Goal: Check status: Check status

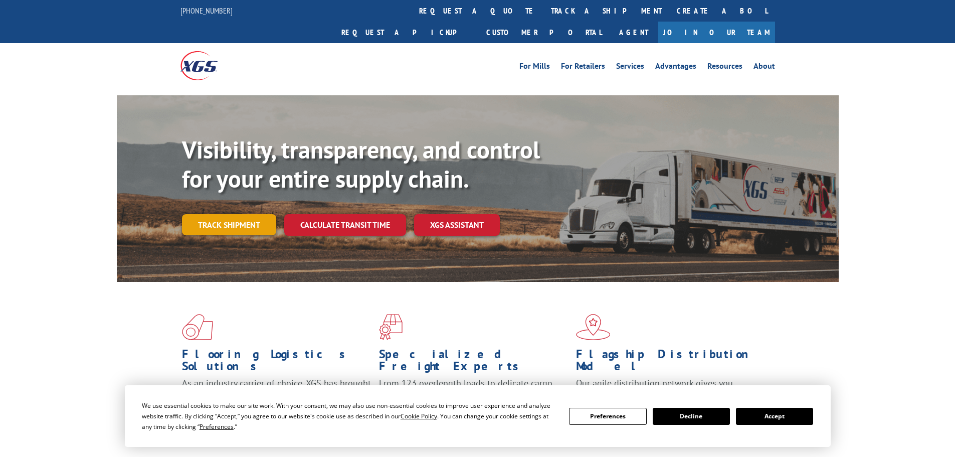
click at [243, 214] on link "Track shipment" at bounding box center [229, 224] width 94 height 21
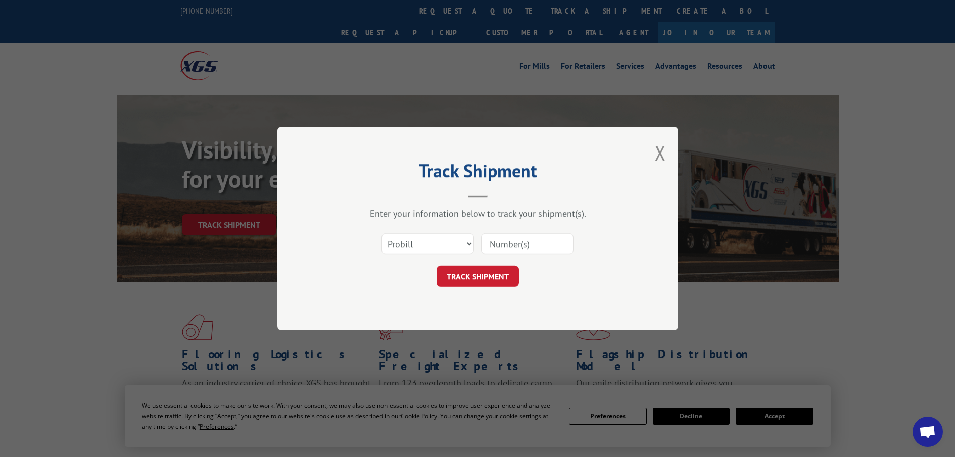
click at [420, 231] on div "Select category... Probill BOL PO" at bounding box center [477, 243] width 301 height 33
click at [417, 243] on select "Select category... Probill BOL PO" at bounding box center [427, 243] width 92 height 21
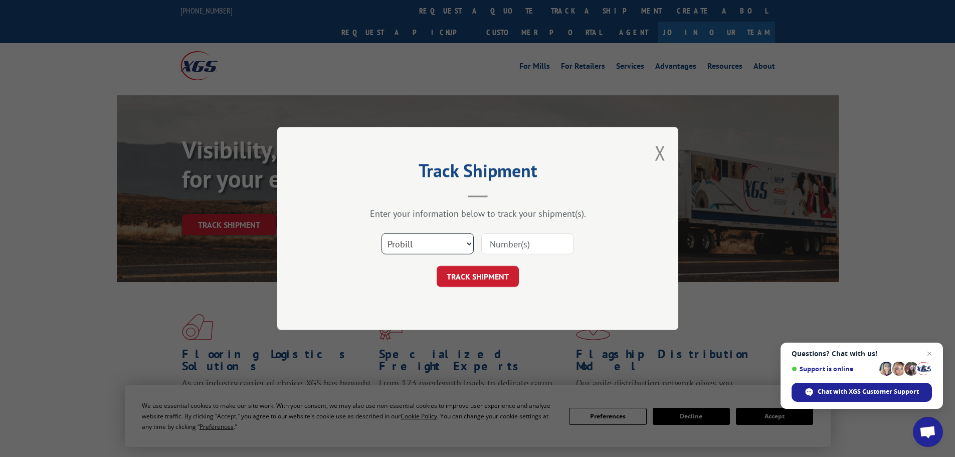
select select "bol"
click at [381, 233] on select "Select category... Probill BOL PO" at bounding box center [427, 243] width 92 height 21
click at [479, 278] on button "TRACK SHIPMENT" at bounding box center [478, 276] width 82 height 21
click at [933, 353] on span "Close chat" at bounding box center [929, 353] width 13 height 13
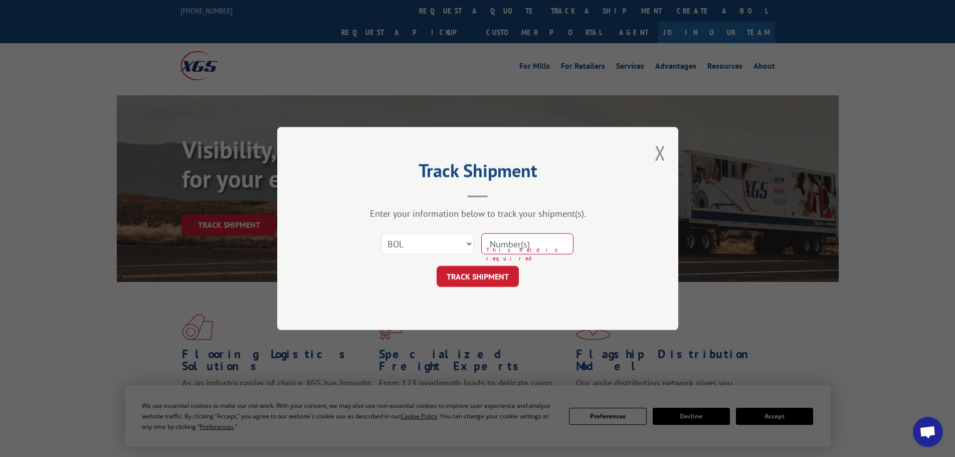
click at [502, 248] on input at bounding box center [527, 243] width 92 height 21
paste input "Called help desk return was done in error , ticket #INC47565705 sent up to leve…"
click at [494, 249] on input "Called help desk return was done in error , ticket #INC47565705 sent up to leve…" at bounding box center [527, 243] width 92 height 21
paste input "7039068"
click at [570, 247] on input "7039068Called help desk return was done in error , ticket #INC47565705 sent up …" at bounding box center [527, 243] width 92 height 21
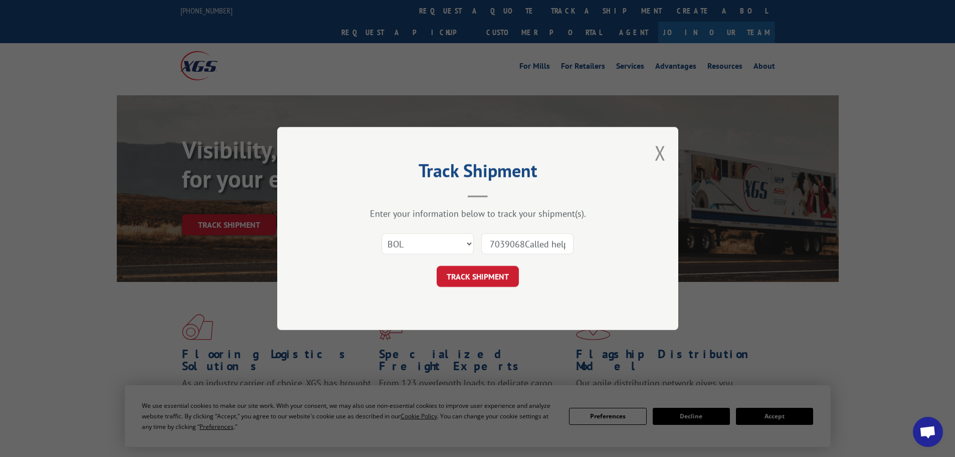
click at [564, 247] on input "7039068Called help desk return was done in error , ticket #INC47565705 sent up …" at bounding box center [527, 243] width 92 height 21
click at [567, 246] on input "7039068p desk return was done in error , ticket #INC47565705 sent up to level 3…" at bounding box center [527, 243] width 92 height 21
click at [565, 249] on input "7039068p desk return was done in error , ticket #INC47565705 sent up to level 3…" at bounding box center [527, 243] width 92 height 21
click at [560, 242] on input "7039068p desk return was done in error , ticket #INC47565705 sent up to level 3…" at bounding box center [527, 243] width 92 height 21
click at [567, 246] on input "7039068purn was done in error , ticket #INC47565705 sent up to level 3 , will f…" at bounding box center [527, 243] width 92 height 21
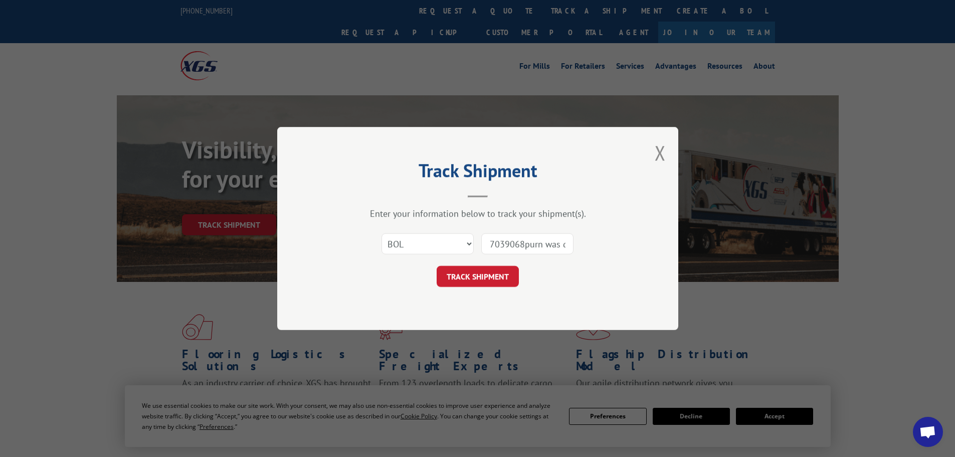
click at [567, 246] on input "7039068purn was done in error , ticket #INC47565705 sent up to level 3 , will f…" at bounding box center [527, 243] width 92 height 21
click at [563, 242] on input "7039068one in error , ticket #INC47565705 sent up to level 3 , will follow up" at bounding box center [527, 243] width 92 height 21
click at [561, 245] on input "7039068or , ticket #INC47565705 sent up to level 3 , will follow up" at bounding box center [527, 243] width 92 height 21
click at [568, 245] on input "7039068o#INC47565705 sent up to level 3 , will follow up" at bounding box center [527, 243] width 92 height 21
click at [561, 243] on input "7039068o#INC47565705 sent up to level 3 , will follow up" at bounding box center [527, 243] width 92 height 21
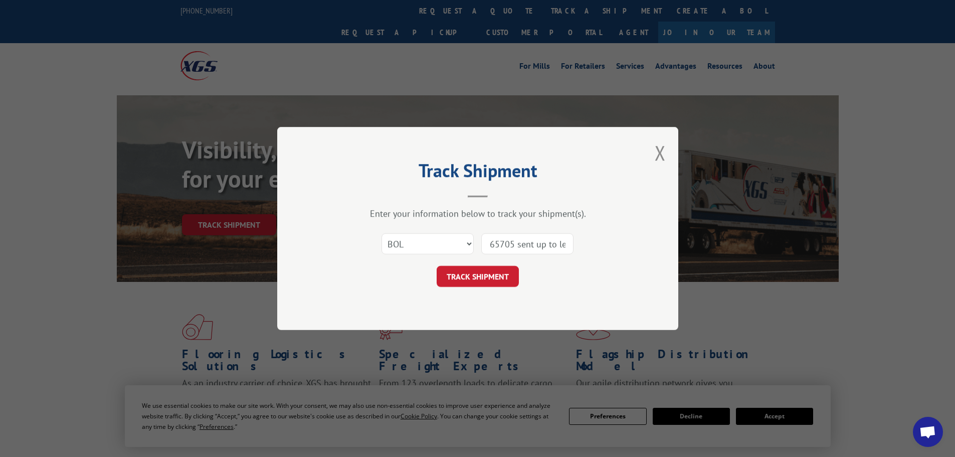
click at [568, 243] on input "65705 sent up to level 3 , will follow up" at bounding box center [527, 243] width 92 height 21
click at [564, 246] on input "65705 sent up to level 3 , will follow up" at bounding box center [527, 243] width 92 height 21
click at [659, 158] on button "Close modal" at bounding box center [660, 152] width 11 height 27
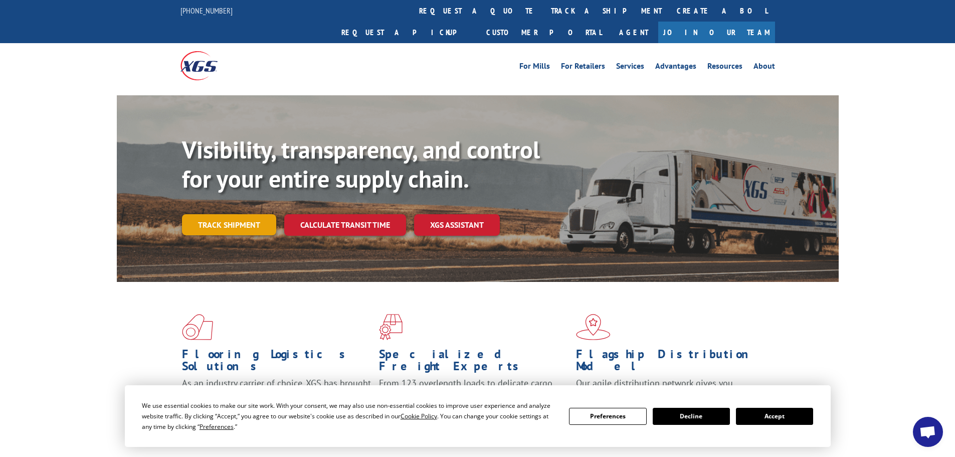
click at [272, 214] on link "Track shipment" at bounding box center [229, 224] width 94 height 21
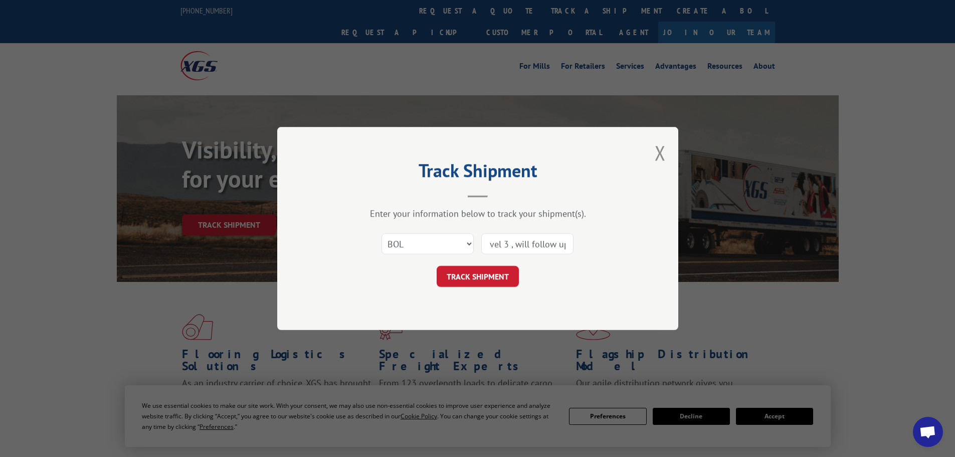
click at [557, 250] on input "vel 3 , will follow up" at bounding box center [527, 243] width 92 height 21
click at [515, 256] on div "Select category... Probill BOL PO up" at bounding box center [477, 243] width 301 height 33
click at [515, 255] on div "up" at bounding box center [527, 243] width 92 height 23
click at [513, 252] on input "up" at bounding box center [527, 243] width 92 height 21
type input "u"
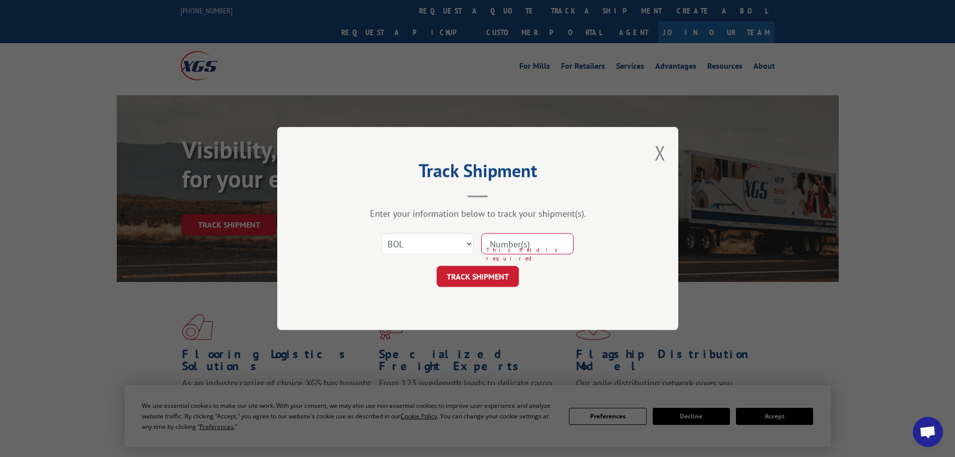
click at [512, 257] on span "This field is required" at bounding box center [529, 254] width 87 height 17
click at [506, 250] on input at bounding box center [527, 243] width 92 height 21
paste input "7039068"
type input "7039068"
click at [477, 278] on button "TRACK SHIPMENT" at bounding box center [478, 276] width 82 height 21
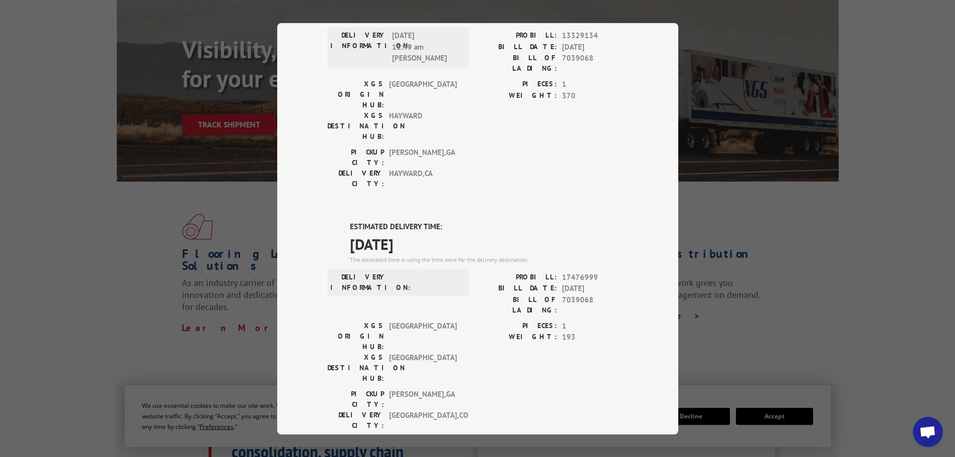
scroll to position [137, 0]
